Goal: Information Seeking & Learning: Understand process/instructions

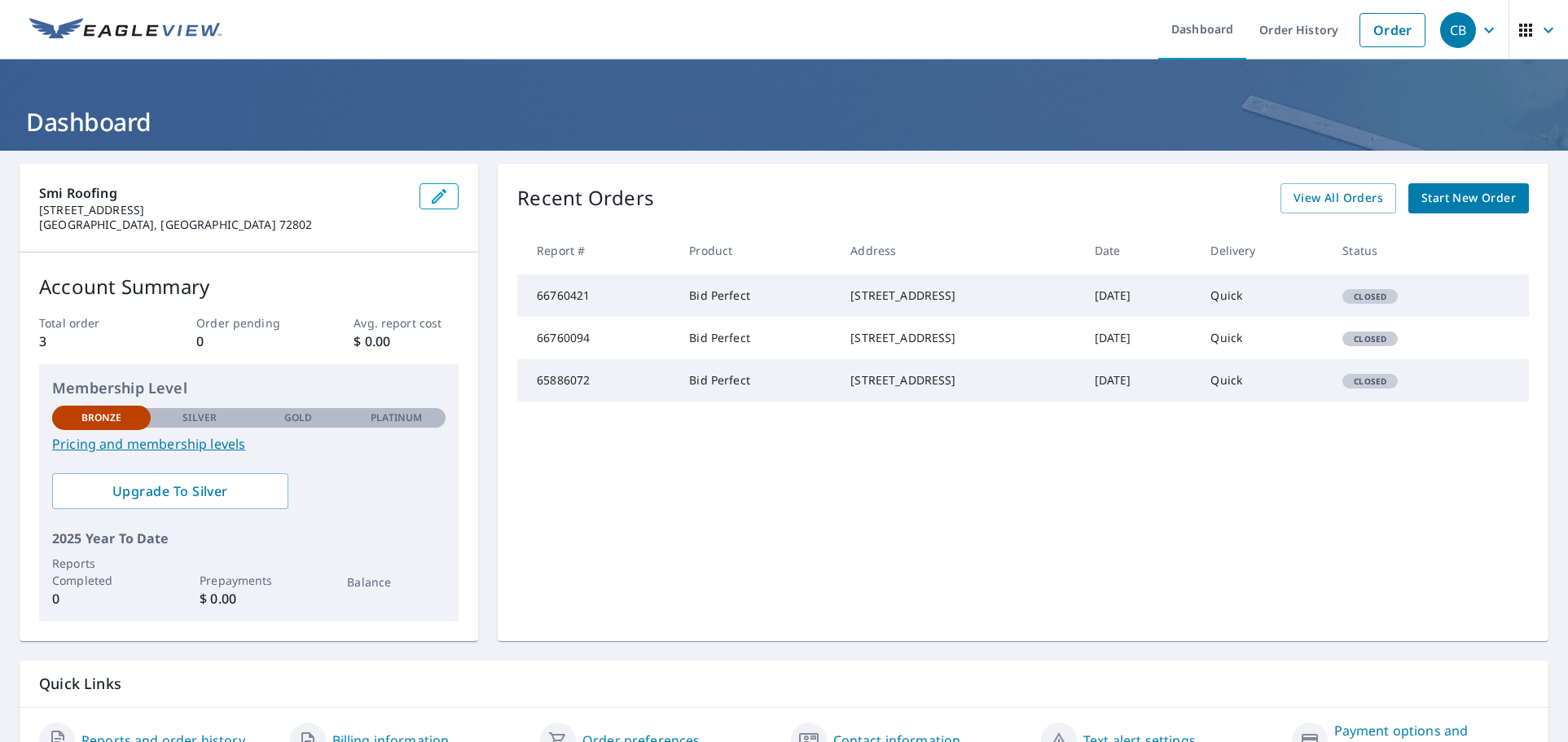
click at [1561, 37] on span "button" at bounding box center [1538, 30] width 45 height 39
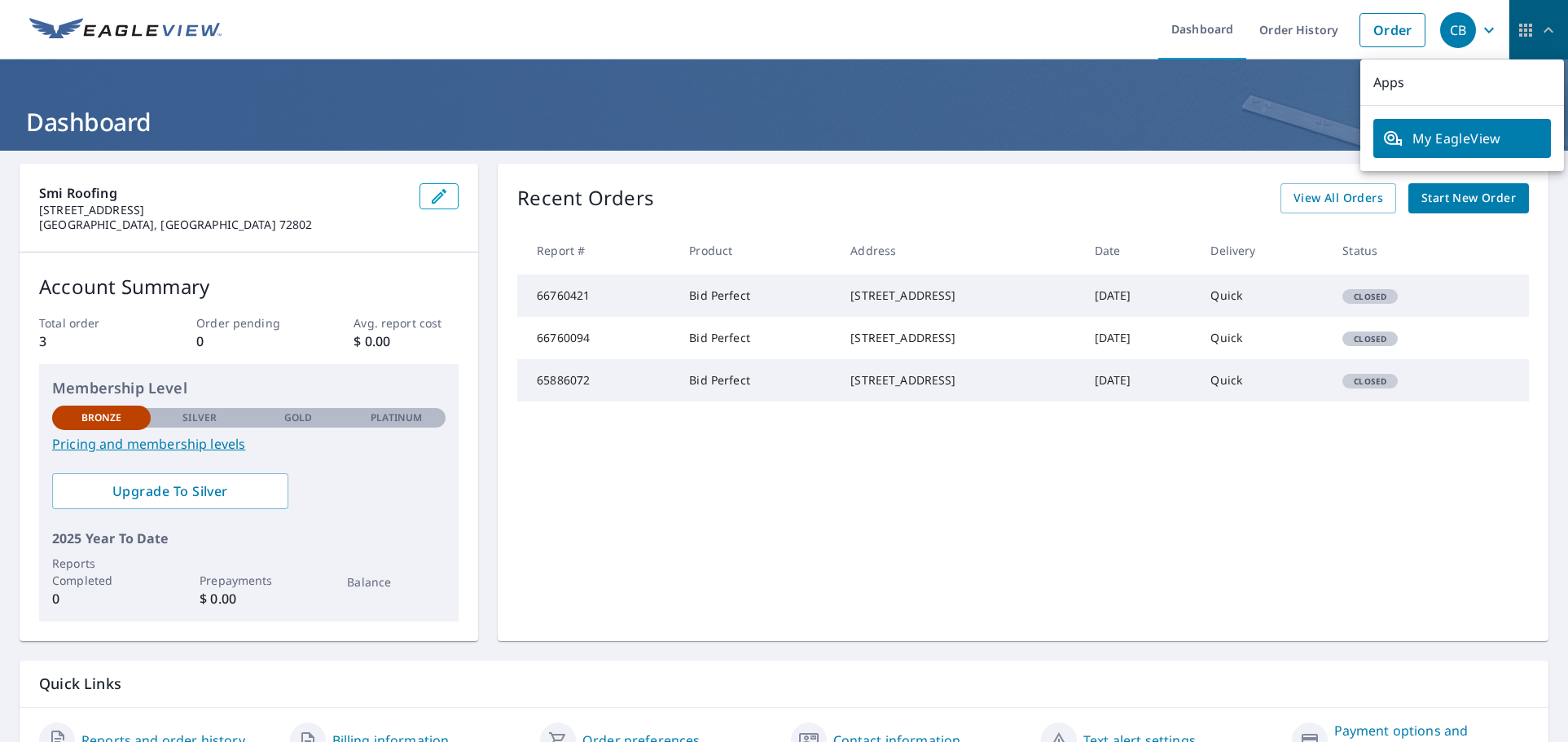
click at [1561, 37] on span "button" at bounding box center [1538, 30] width 45 height 39
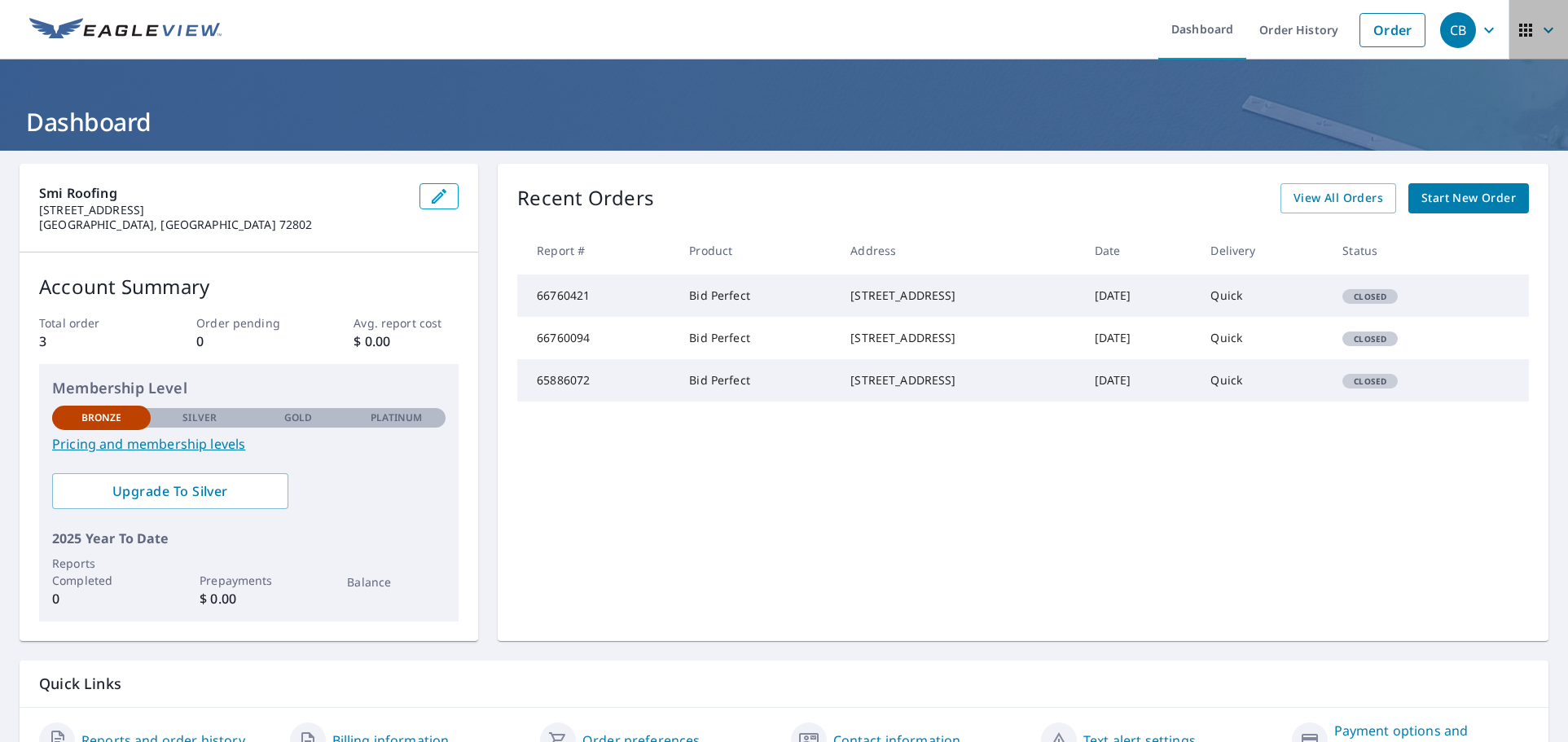
click at [1545, 34] on icon "button" at bounding box center [1548, 30] width 19 height 19
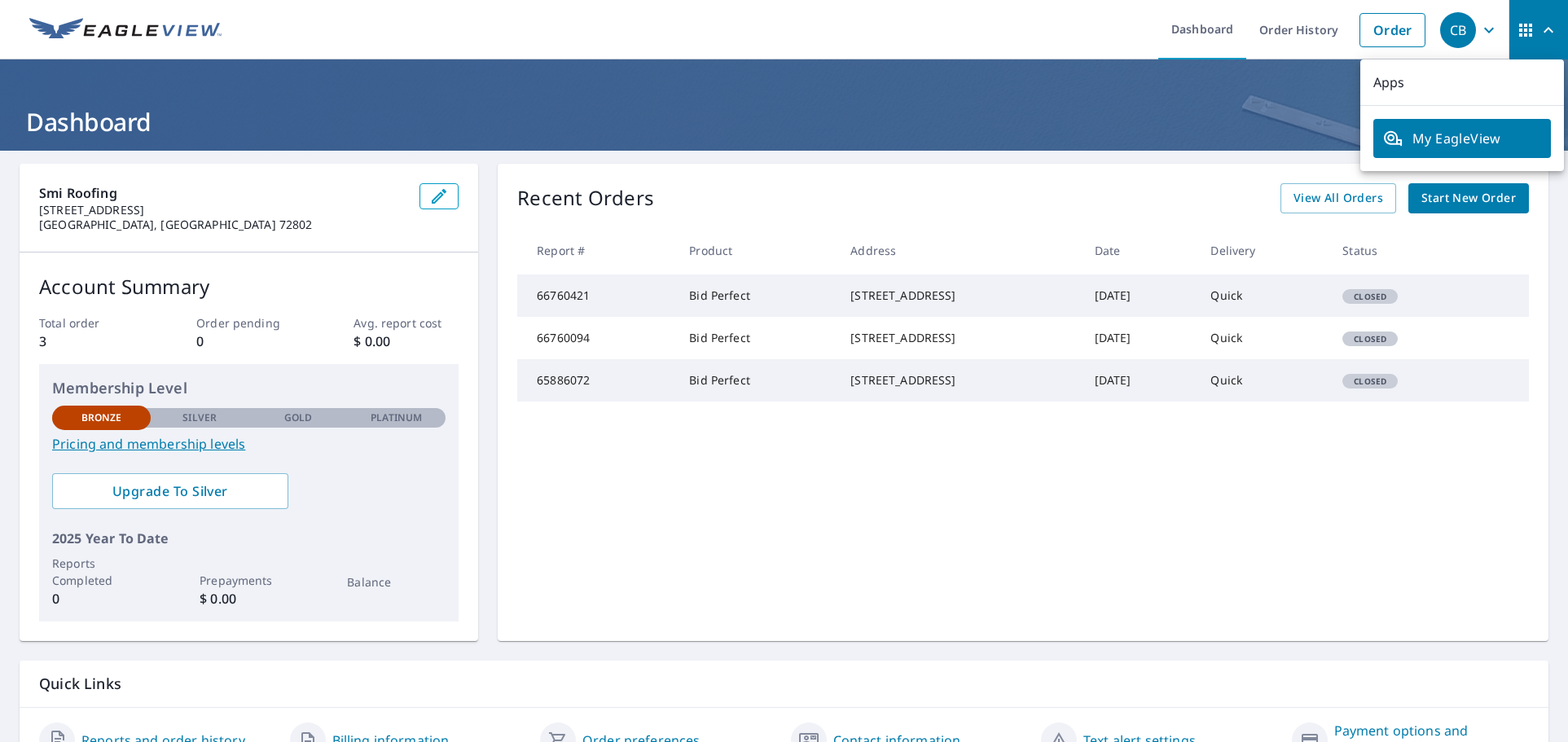
click at [1480, 29] on icon "button" at bounding box center [1489, 30] width 19 height 19
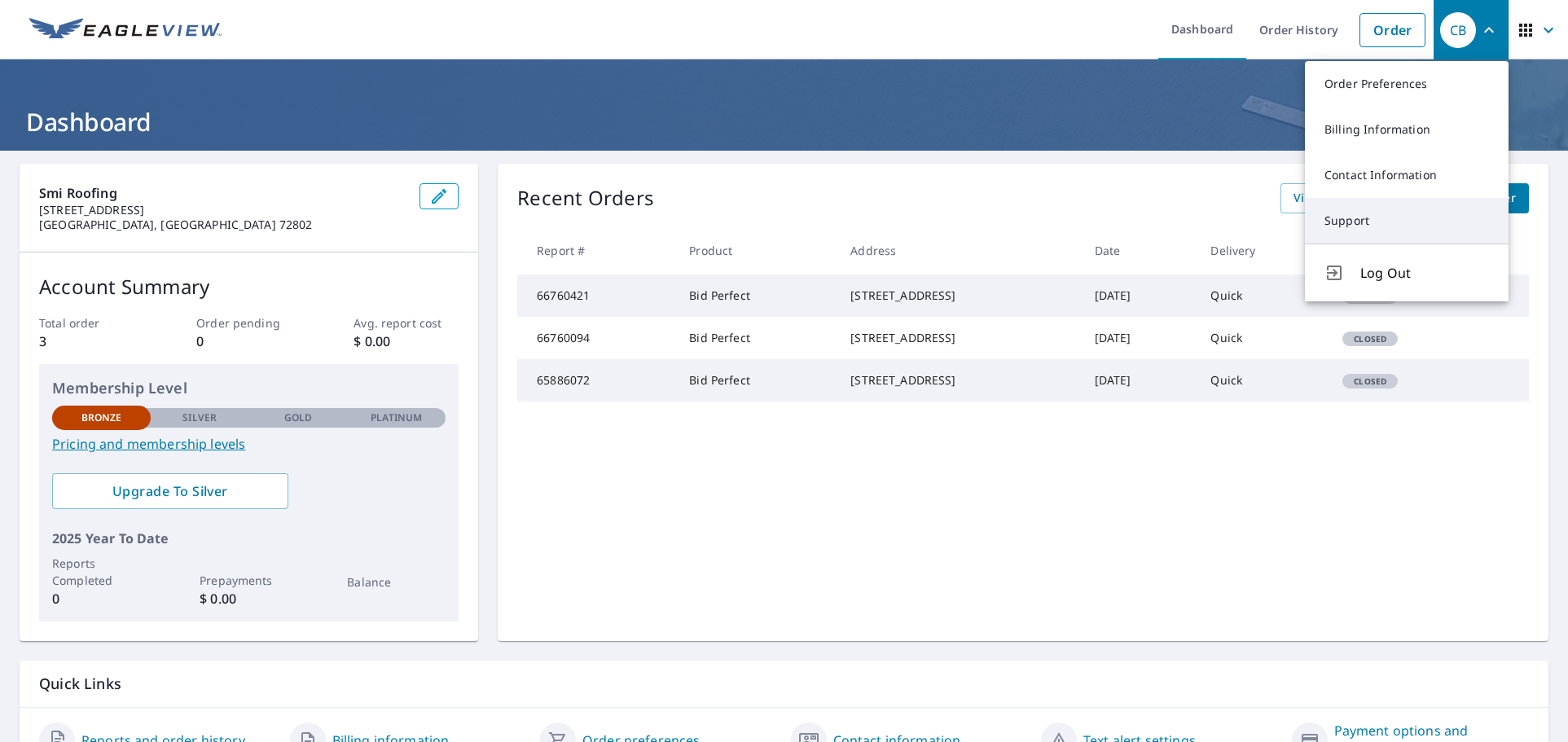
click at [1436, 219] on link "Support" at bounding box center [1406, 220] width 204 height 45
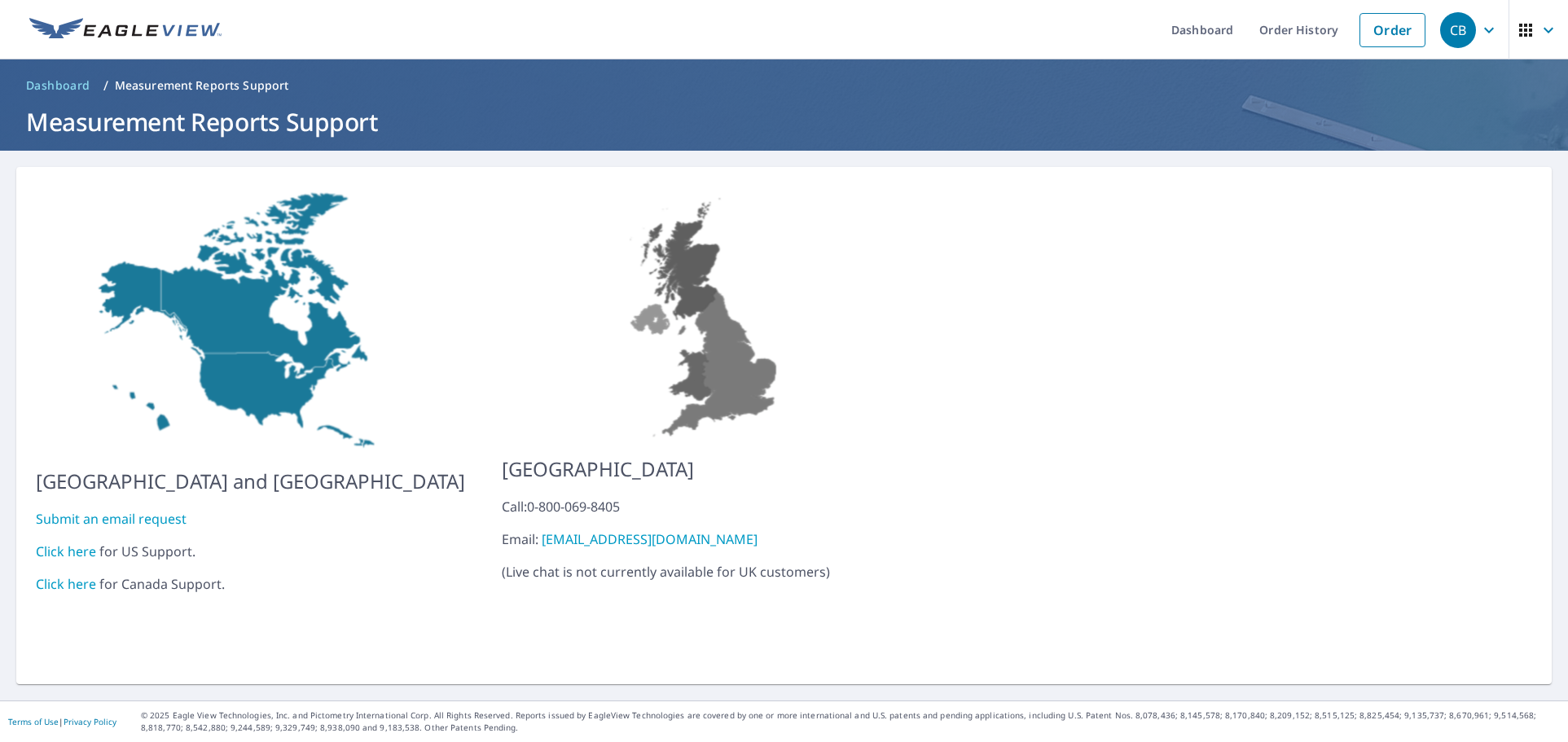
click at [87, 510] on link "Submit an email request" at bounding box center [111, 518] width 150 height 18
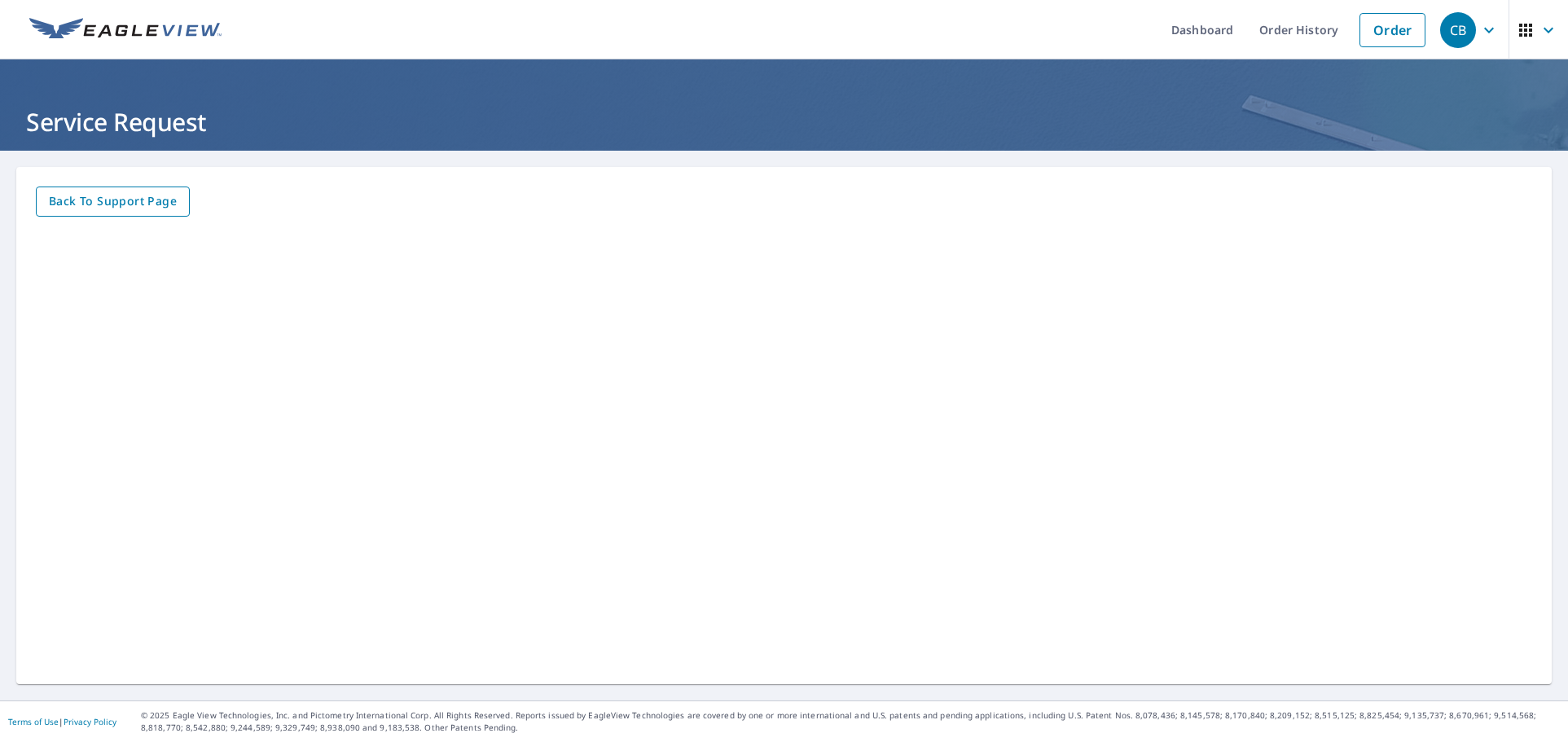
click at [160, 202] on span "Back to Support page" at bounding box center [113, 201] width 128 height 20
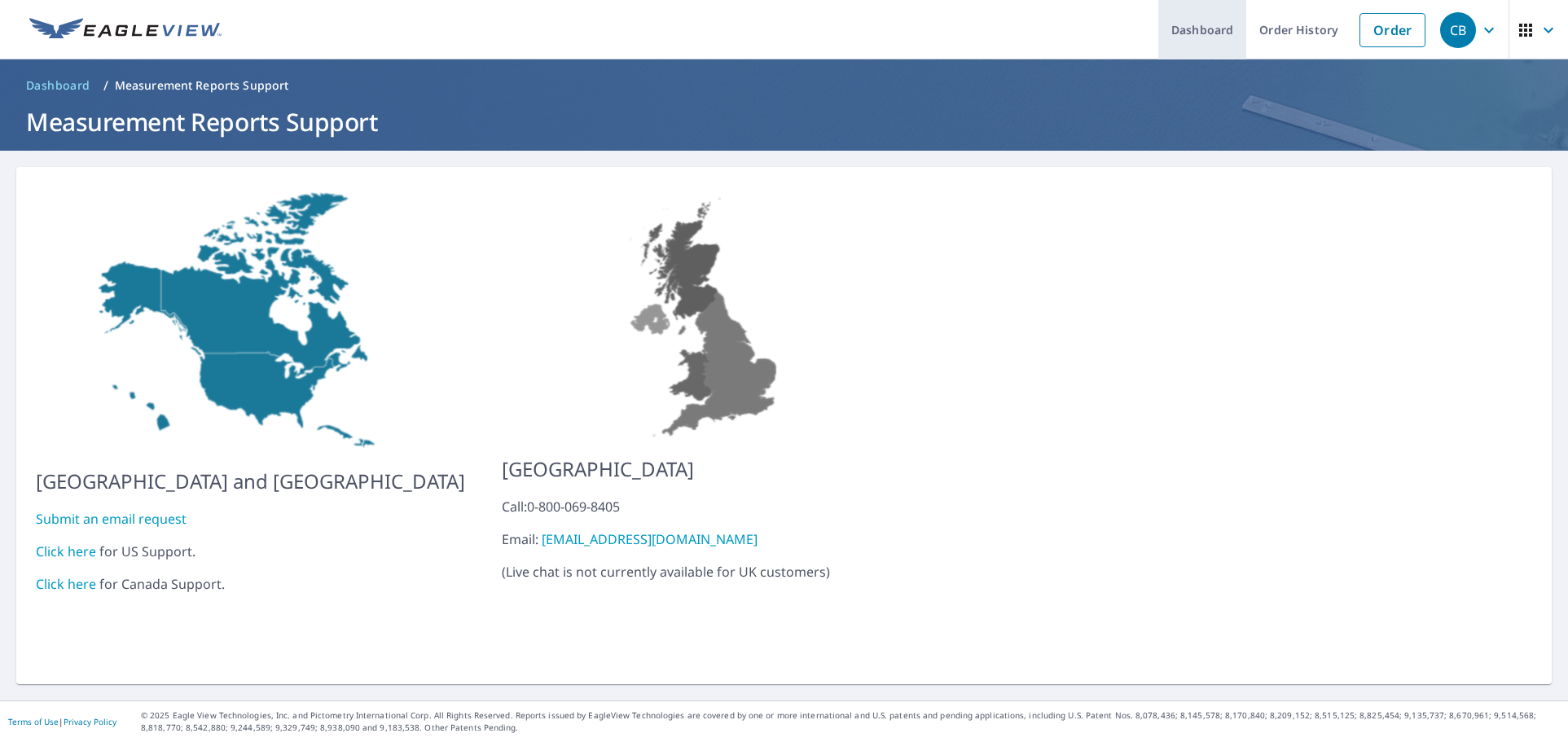
click at [1234, 30] on link "Dashboard" at bounding box center [1202, 30] width 88 height 59
